Goal: Task Accomplishment & Management: Use online tool/utility

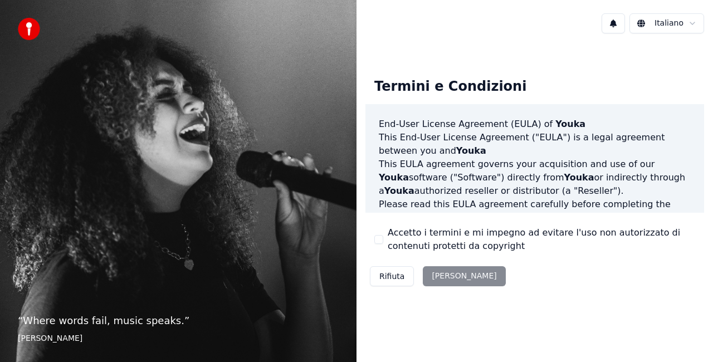
click at [444, 273] on div "Rifiuta [PERSON_NAME]" at bounding box center [438, 276] width 145 height 29
click at [380, 238] on button "Accetto i termini e mi impegno ad evitare l'uso non autorizzato di contenuti pr…" at bounding box center [379, 239] width 9 height 9
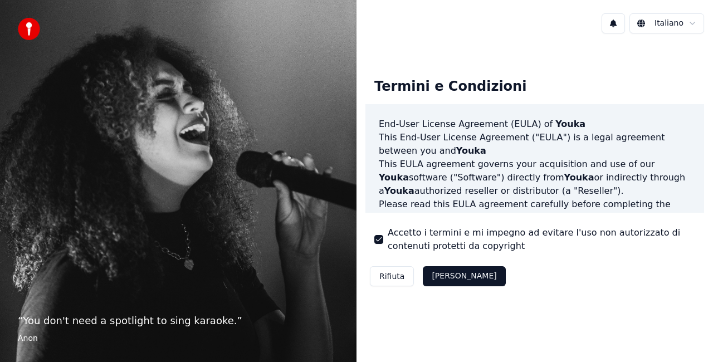
click at [446, 279] on button "[PERSON_NAME]" at bounding box center [464, 276] width 82 height 20
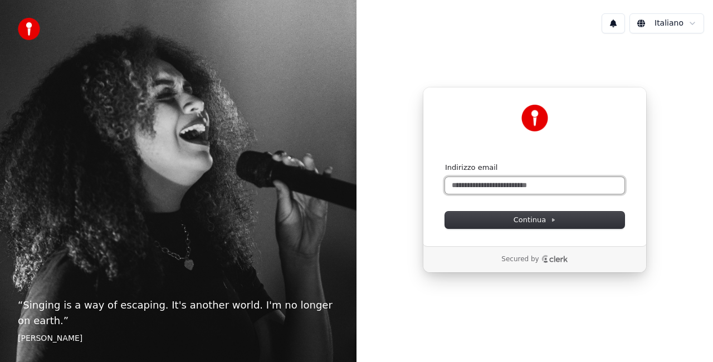
click at [473, 183] on input "Indirizzo email" at bounding box center [534, 185] width 179 height 17
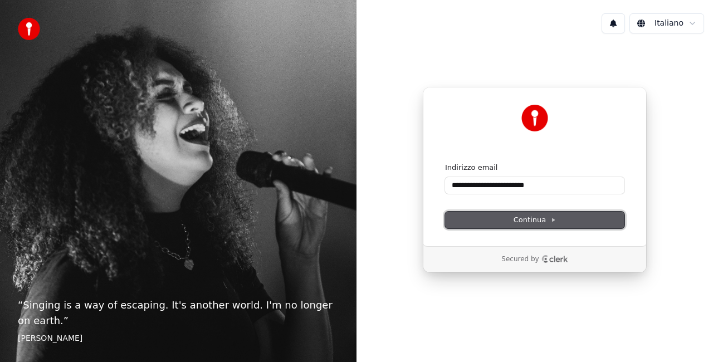
click at [539, 217] on span "Continua" at bounding box center [535, 220] width 42 height 10
type input "**********"
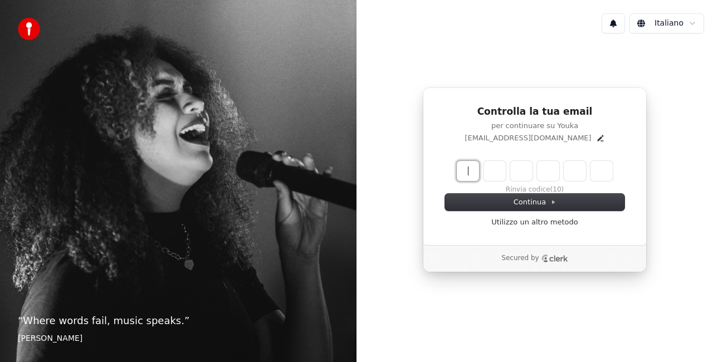
click at [466, 175] on input "Enter verification code" at bounding box center [546, 171] width 178 height 20
type input "******"
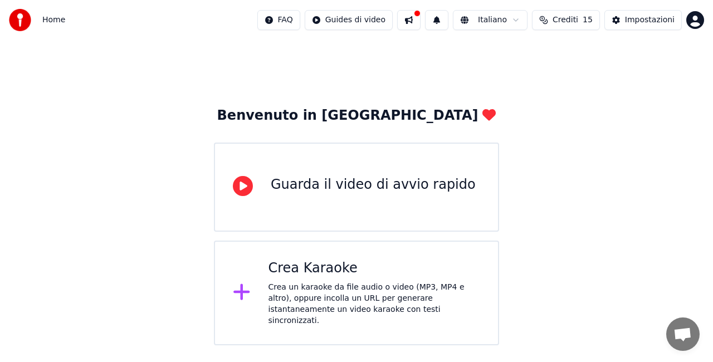
click at [315, 284] on div "Crea un karaoke da file audio o video (MP3, MP4 e altro), oppure incolla un URL…" at bounding box center [375, 304] width 212 height 45
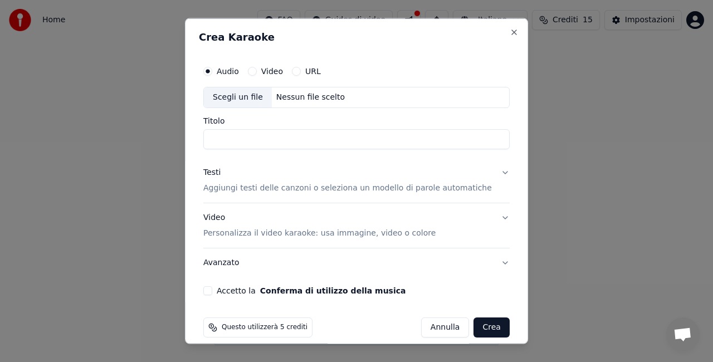
click at [241, 134] on input "Titolo" at bounding box center [356, 139] width 307 height 20
type input "******"
click at [257, 68] on button "Video" at bounding box center [252, 71] width 9 height 9
click at [241, 95] on div "Scegli un file" at bounding box center [238, 98] width 68 height 20
click at [301, 70] on button "URL" at bounding box center [296, 71] width 9 height 9
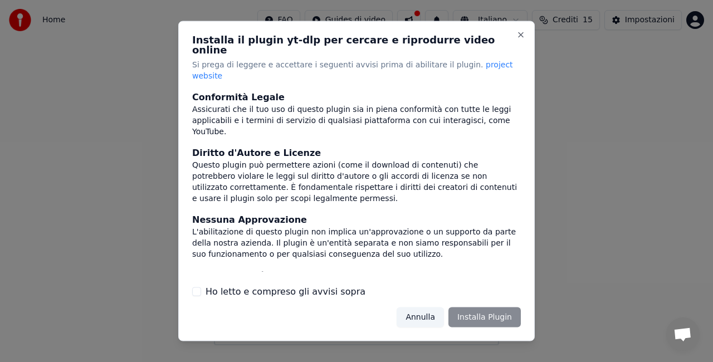
click at [196, 287] on button "Ho letto e compreso gli avvisi sopra" at bounding box center [196, 291] width 9 height 9
click at [480, 307] on button "Installa Plugin" at bounding box center [485, 317] width 72 height 20
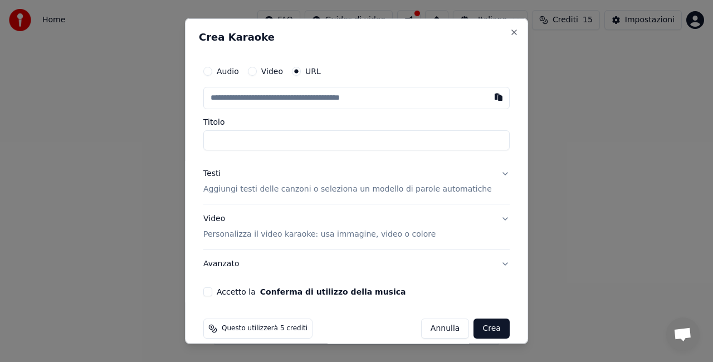
click at [257, 69] on button "Video" at bounding box center [252, 71] width 9 height 9
click at [301, 69] on button "URL" at bounding box center [296, 71] width 9 height 9
click at [288, 99] on input "text" at bounding box center [356, 98] width 307 height 22
click at [320, 93] on input "text" at bounding box center [356, 98] width 307 height 22
drag, startPoint x: 320, startPoint y: 93, endPoint x: 440, endPoint y: 97, distance: 120.5
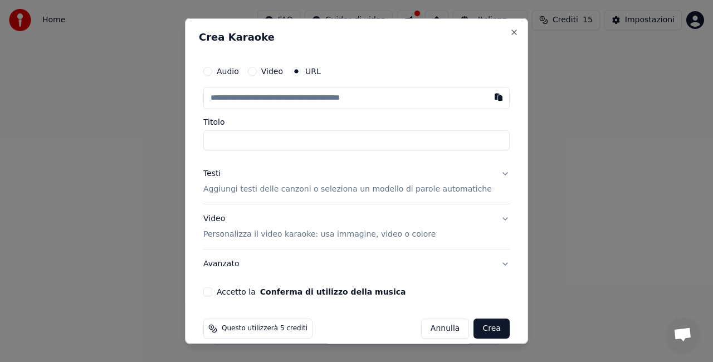
click at [419, 97] on input "text" at bounding box center [356, 98] width 307 height 22
click at [488, 97] on button "button" at bounding box center [499, 97] width 22 height 20
type input "**********"
click at [252, 133] on input "Titolo" at bounding box center [356, 140] width 307 height 20
click at [273, 139] on input "**********" at bounding box center [356, 140] width 307 height 20
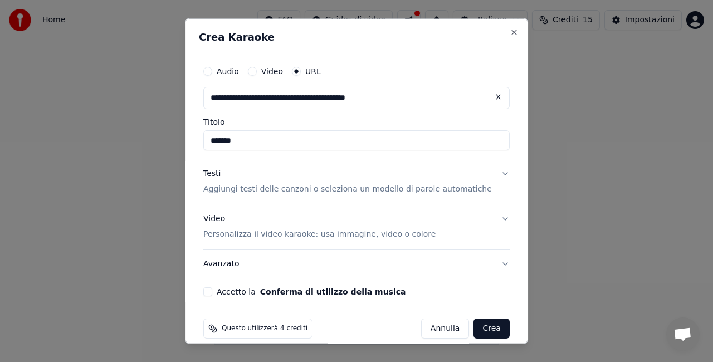
type input "******"
click at [212, 292] on button "Accetto la Conferma di utilizzo della musica" at bounding box center [207, 291] width 9 height 9
click at [479, 325] on button "Crea" at bounding box center [492, 328] width 36 height 20
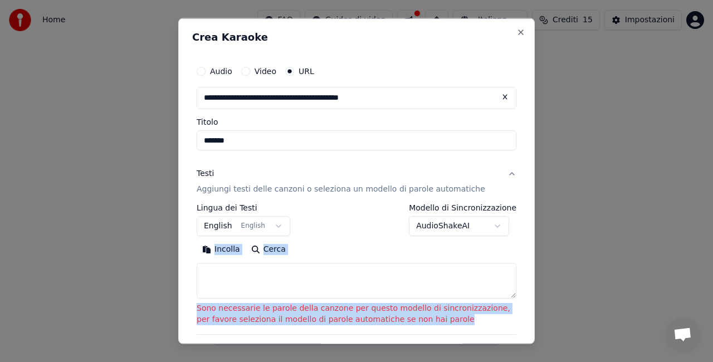
drag, startPoint x: 479, startPoint y: 325, endPoint x: 259, endPoint y: 266, distance: 228.3
click at [259, 266] on div "**********" at bounding box center [357, 268] width 320 height 130
click at [270, 227] on button "English English" at bounding box center [244, 226] width 94 height 20
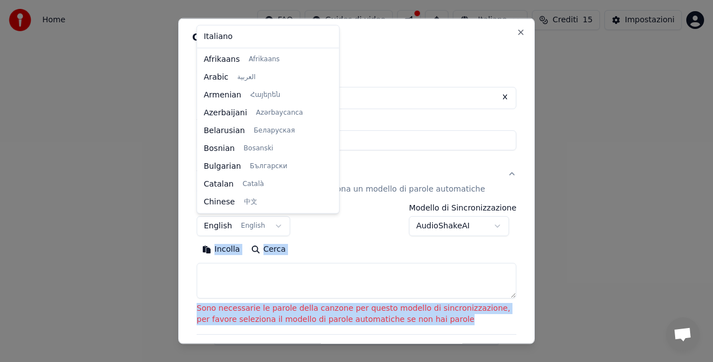
scroll to position [89, 0]
select select "**"
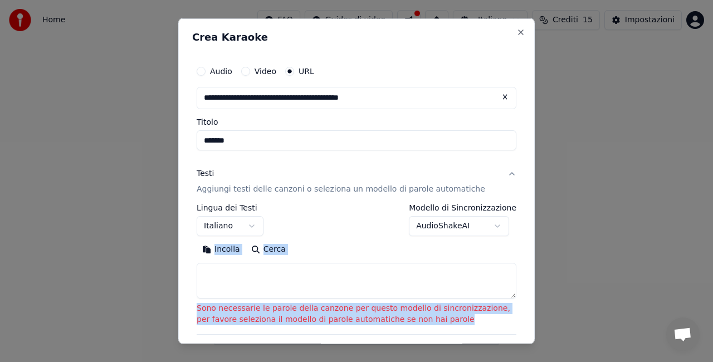
click at [429, 270] on textarea at bounding box center [357, 281] width 320 height 36
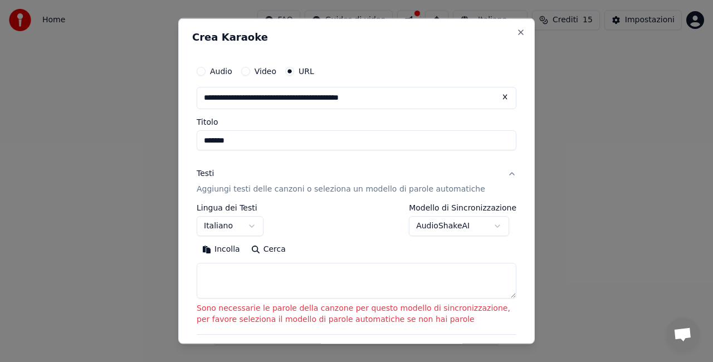
click at [220, 249] on button "Incolla" at bounding box center [221, 249] width 49 height 18
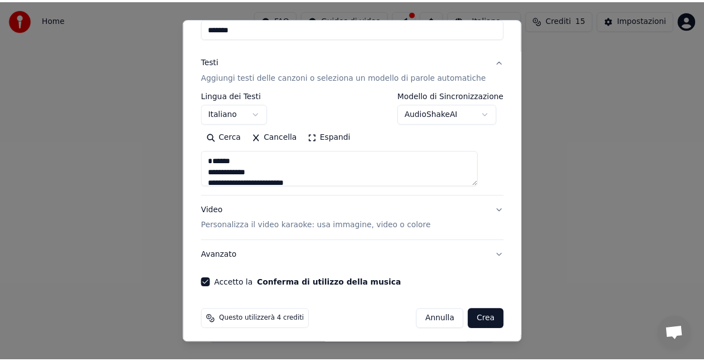
scroll to position [115, 0]
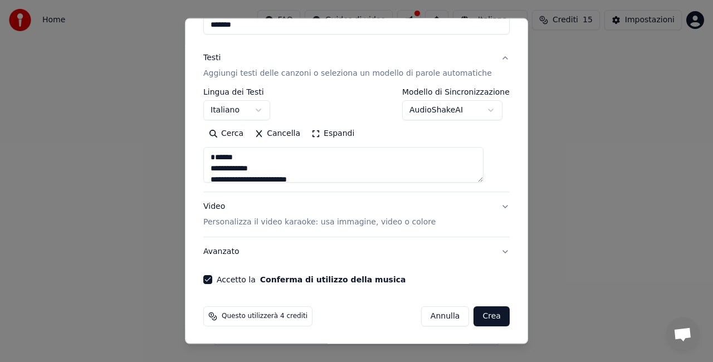
click at [477, 319] on button "Crea" at bounding box center [492, 317] width 36 height 20
type textarea "**********"
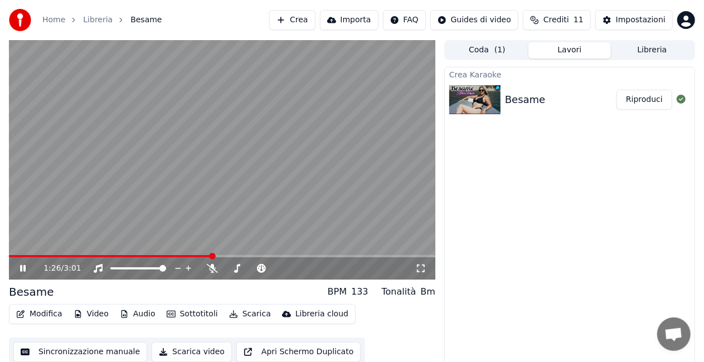
click at [373, 255] on video at bounding box center [222, 160] width 426 height 240
click at [376, 257] on span at bounding box center [222, 256] width 426 height 2
click at [409, 255] on span at bounding box center [222, 256] width 426 height 2
click at [422, 256] on span at bounding box center [222, 256] width 426 height 2
click at [343, 254] on video at bounding box center [222, 160] width 426 height 240
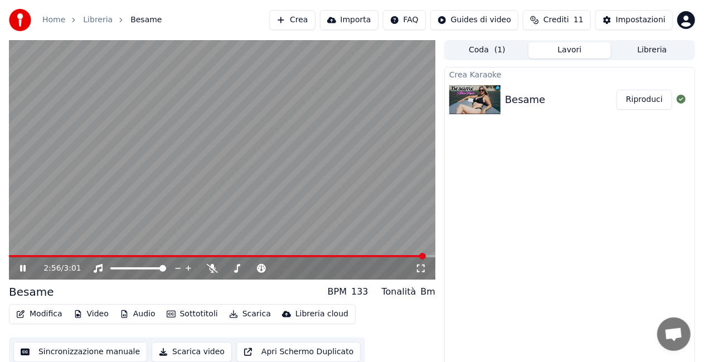
click at [332, 254] on video at bounding box center [222, 160] width 426 height 240
click at [330, 258] on div "2:57 / 3:01" at bounding box center [222, 160] width 426 height 240
click at [330, 258] on div "2:57 / 3:01" at bounding box center [222, 269] width 426 height 22
click at [339, 254] on video at bounding box center [222, 160] width 426 height 240
click at [339, 256] on span at bounding box center [222, 256] width 426 height 2
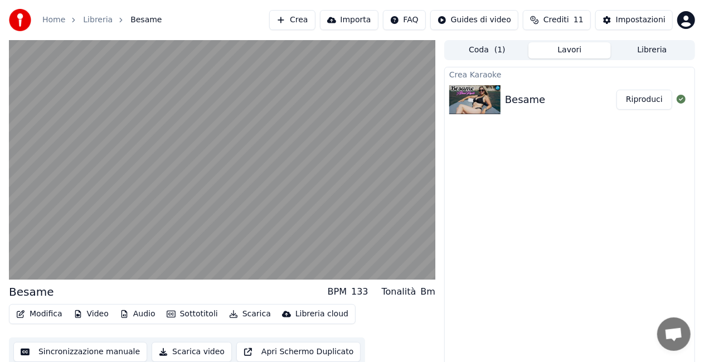
click at [181, 352] on button "Scarica video" at bounding box center [192, 352] width 80 height 20
